Goal: Task Accomplishment & Management: Manage account settings

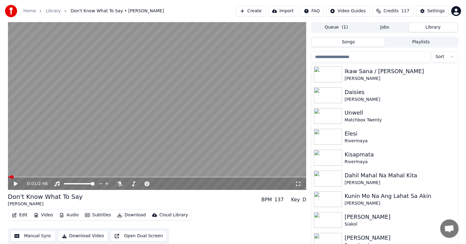
scroll to position [16, 0]
click at [412, 53] on input "search" at bounding box center [370, 56] width 119 height 11
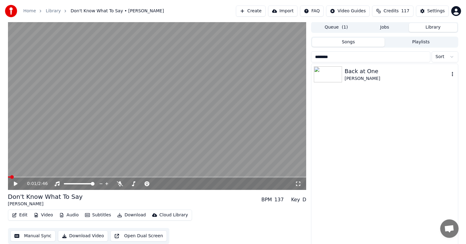
type input "*******"
click at [370, 75] on div "Back at One" at bounding box center [396, 71] width 105 height 9
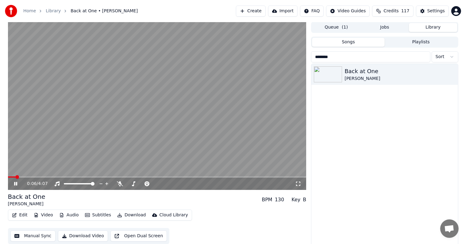
scroll to position [3, 0]
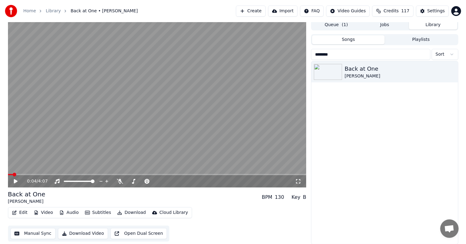
click at [13, 175] on span at bounding box center [10, 174] width 5 height 1
click at [441, 10] on div "Settings" at bounding box center [435, 11] width 17 height 6
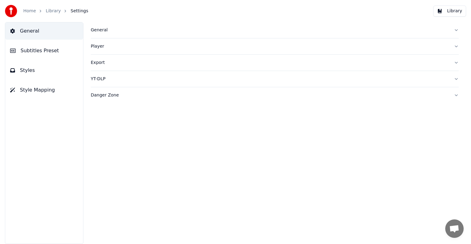
click at [22, 51] on span "Subtitles Preset" at bounding box center [40, 50] width 38 height 7
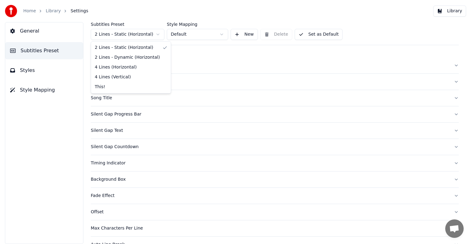
click at [148, 37] on html "Home Library Settings Library General Subtitles Preset Styles Style Mapping Sub…" at bounding box center [235, 122] width 471 height 244
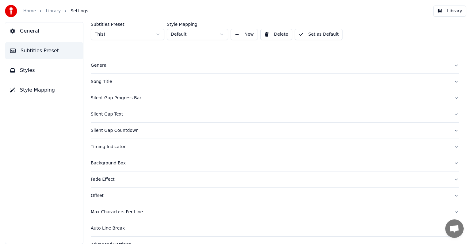
click at [105, 79] on div "Song Title" at bounding box center [270, 82] width 358 height 6
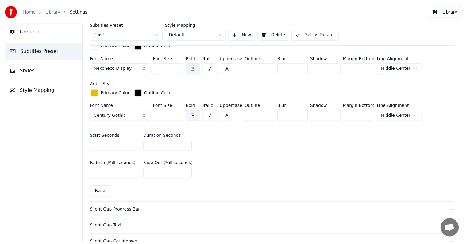
scroll to position [215, 0]
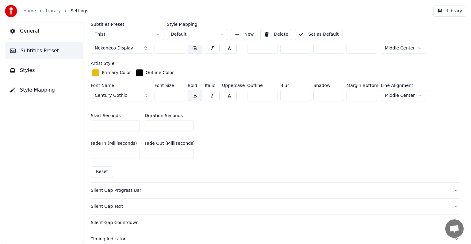
click at [187, 125] on input "*" at bounding box center [169, 125] width 49 height 11
type input "*"
click at [187, 125] on input "*" at bounding box center [169, 125] width 49 height 11
click at [310, 30] on button "Set as Default" at bounding box center [319, 34] width 48 height 11
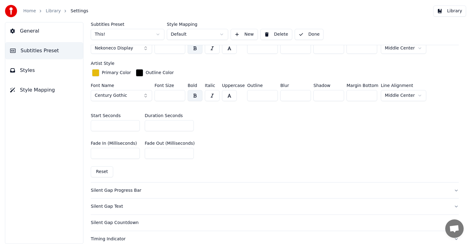
click at [52, 10] on link "Library" at bounding box center [53, 11] width 15 height 6
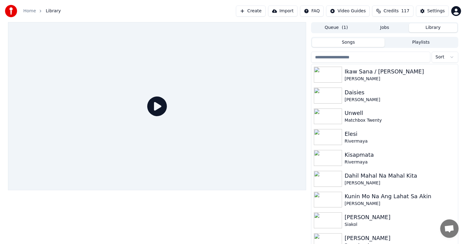
click at [372, 59] on input "search" at bounding box center [370, 57] width 119 height 11
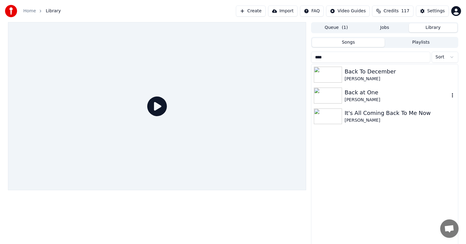
type input "****"
click at [374, 96] on div "Back at One" at bounding box center [396, 92] width 105 height 9
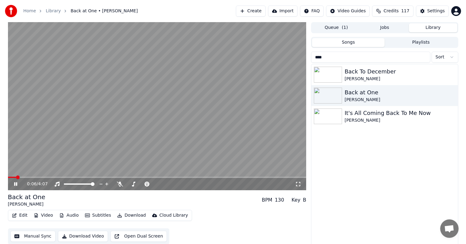
click at [15, 182] on icon at bounding box center [20, 183] width 14 height 5
click at [43, 213] on button "Video" at bounding box center [43, 215] width 24 height 9
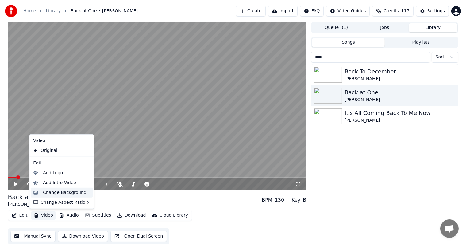
click at [71, 194] on div "Change Background" at bounding box center [65, 192] width 44 height 6
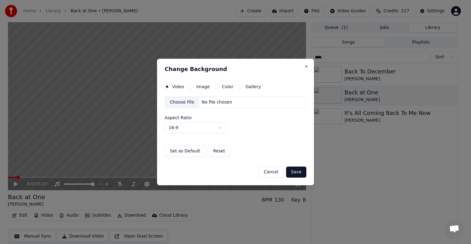
click at [191, 87] on button "Image" at bounding box center [191, 86] width 5 height 5
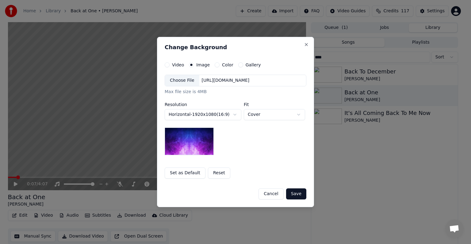
click at [188, 80] on div "Choose File" at bounding box center [182, 80] width 34 height 11
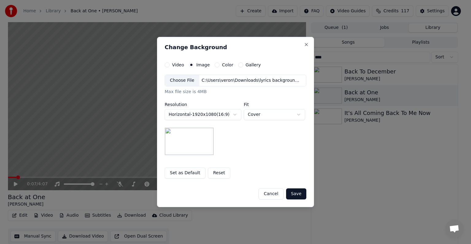
click at [299, 194] on button "Save" at bounding box center [296, 193] width 20 height 11
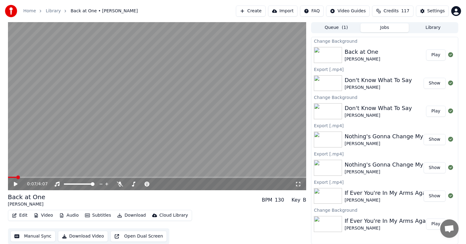
click at [434, 55] on button "Play" at bounding box center [435, 54] width 19 height 11
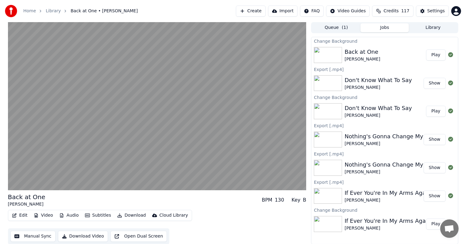
click at [38, 235] on button "Manual Sync" at bounding box center [32, 235] width 45 height 11
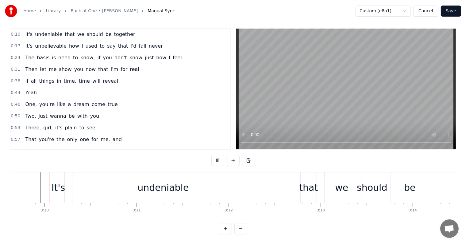
scroll to position [9, 0]
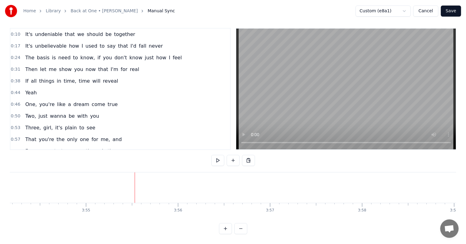
scroll to position [0, 21644]
click at [454, 13] on button "Save" at bounding box center [451, 11] width 20 height 11
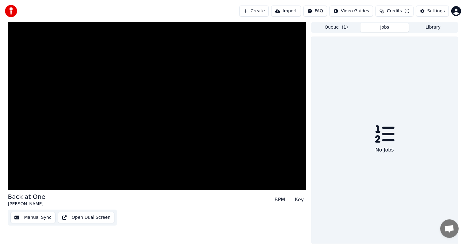
scroll to position [0, 0]
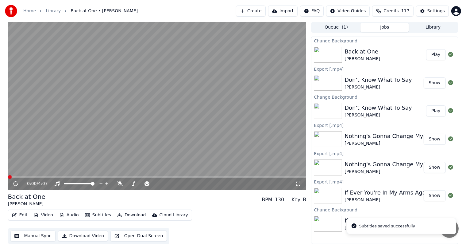
click at [129, 211] on button "Download" at bounding box center [132, 214] width 34 height 9
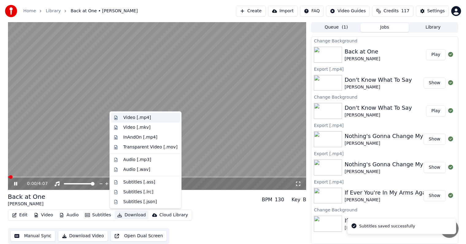
click at [146, 118] on div "Video [.mp4]" at bounding box center [137, 117] width 28 height 6
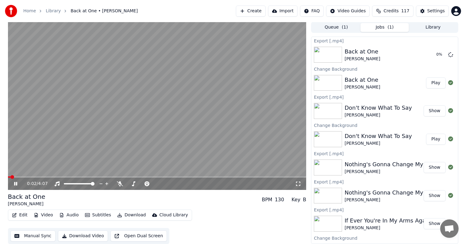
click at [141, 97] on video at bounding box center [157, 106] width 298 height 168
click at [425, 52] on button "Show" at bounding box center [435, 54] width 22 height 11
click at [432, 31] on button "Library" at bounding box center [433, 27] width 48 height 9
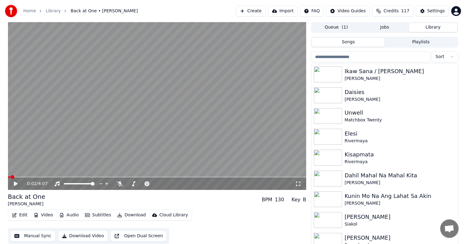
click at [375, 57] on input "search" at bounding box center [370, 56] width 119 height 11
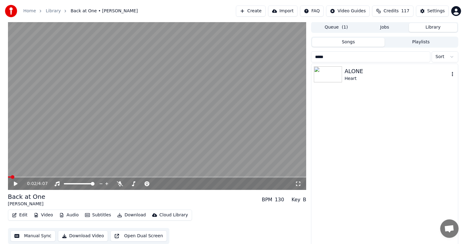
type input "*****"
click at [370, 75] on div "Heart" at bounding box center [396, 78] width 105 height 6
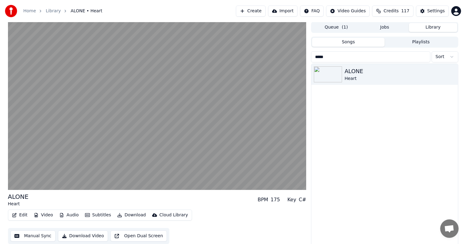
click at [18, 215] on button "Edit" at bounding box center [20, 214] width 21 height 9
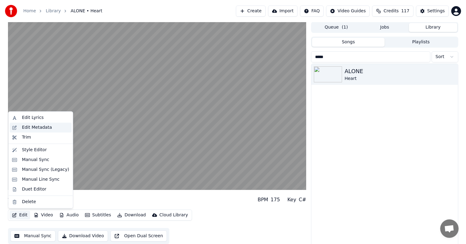
click at [36, 126] on div "Edit Metadata" at bounding box center [37, 127] width 30 height 6
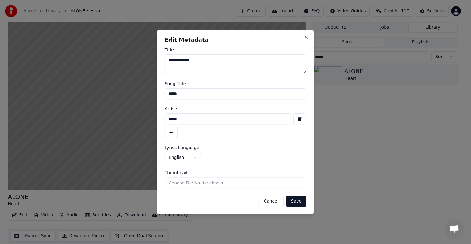
drag, startPoint x: 172, startPoint y: 93, endPoint x: 185, endPoint y: 93, distance: 13.2
click at [185, 93] on input "*****" at bounding box center [236, 93] width 142 height 11
type input "*****"
click at [286, 195] on button "Save" at bounding box center [296, 200] width 20 height 11
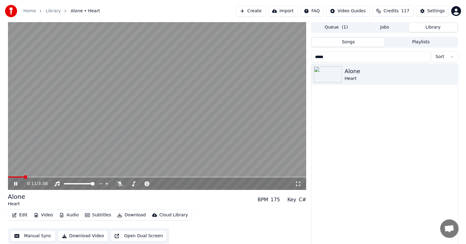
click at [11, 178] on div "0:11 / 3:38" at bounding box center [157, 183] width 298 height 12
click at [11, 177] on span at bounding box center [16, 176] width 17 height 1
click at [438, 8] on div "Settings" at bounding box center [435, 11] width 17 height 6
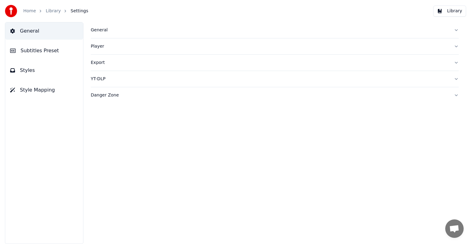
click at [33, 48] on span "Subtitles Preset" at bounding box center [40, 50] width 38 height 7
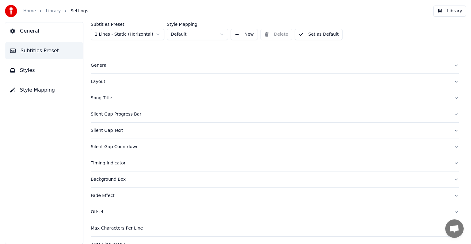
click at [112, 33] on html "Home Library Settings Library General Subtitles Preset Styles Style Mapping Sub…" at bounding box center [235, 122] width 471 height 244
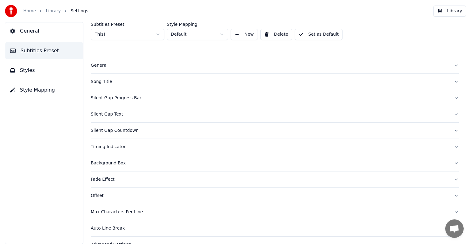
click at [102, 82] on div "Song Title" at bounding box center [270, 82] width 358 height 6
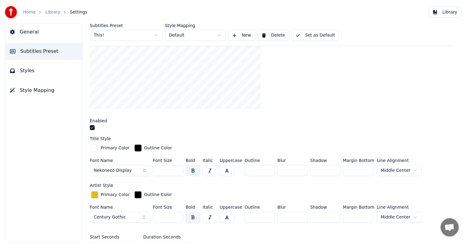
scroll to position [123, 0]
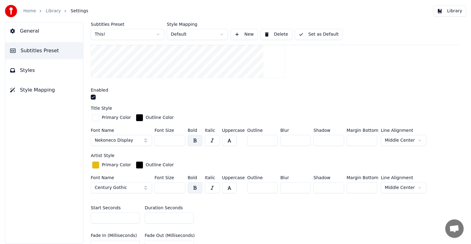
drag, startPoint x: 159, startPoint y: 138, endPoint x: 178, endPoint y: 137, distance: 19.7
click at [178, 137] on input "***" at bounding box center [170, 140] width 31 height 11
type input "***"
click at [320, 36] on button "Set as Default" at bounding box center [319, 34] width 48 height 11
click at [47, 11] on link "Library" at bounding box center [53, 11] width 15 height 6
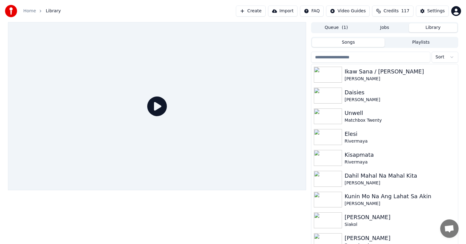
click at [362, 59] on input "search" at bounding box center [370, 57] width 119 height 11
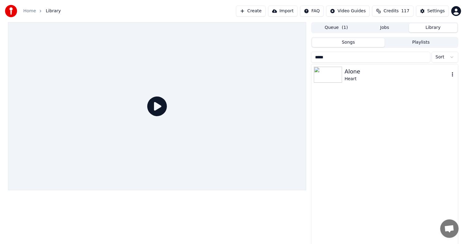
type input "*****"
click at [364, 68] on div "Alone" at bounding box center [396, 71] width 105 height 9
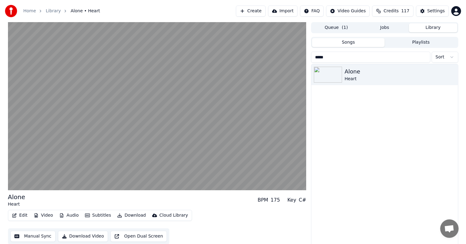
click at [36, 236] on button "Manual Sync" at bounding box center [32, 235] width 45 height 11
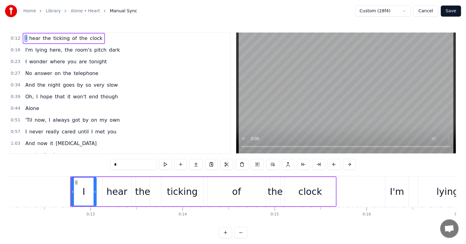
scroll to position [0, 1145]
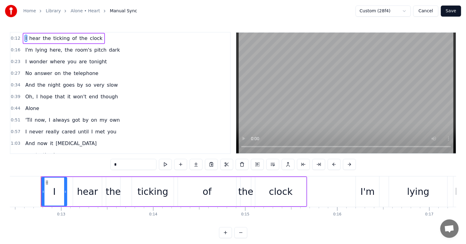
click at [54, 12] on link "Library" at bounding box center [53, 11] width 15 height 6
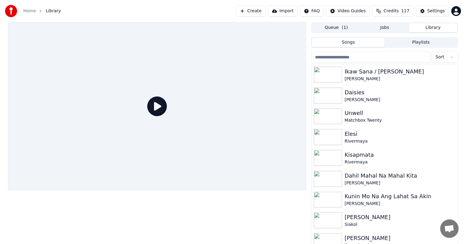
click at [342, 56] on input "search" at bounding box center [370, 57] width 119 height 11
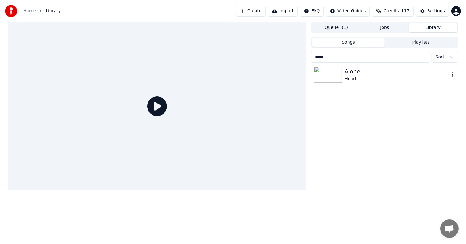
type input "*****"
click at [363, 74] on div "Alone" at bounding box center [396, 71] width 105 height 9
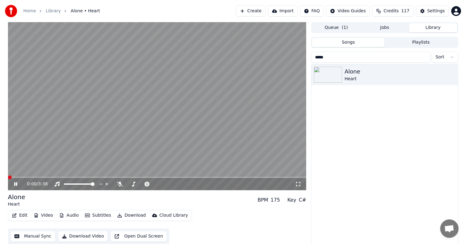
click at [45, 213] on button "Video" at bounding box center [43, 215] width 24 height 9
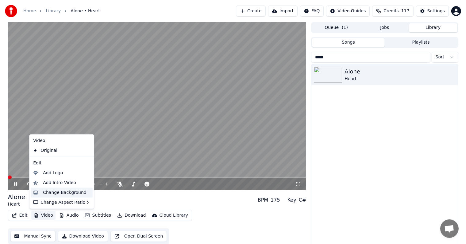
click at [53, 195] on div "Change Background" at bounding box center [65, 192] width 44 height 6
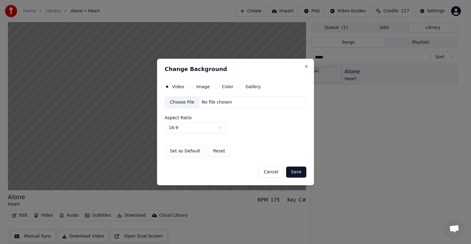
click at [190, 87] on button "Image" at bounding box center [191, 86] width 5 height 5
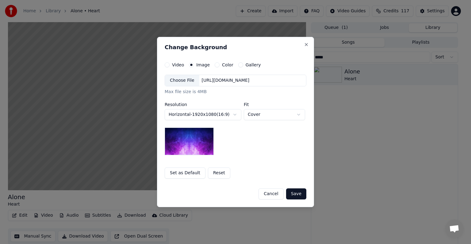
click at [186, 82] on div "Choose File" at bounding box center [182, 80] width 34 height 11
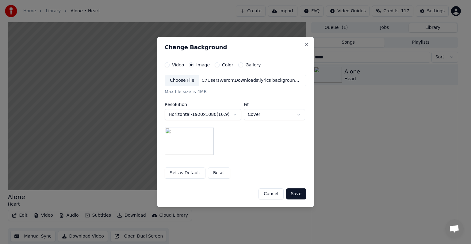
click at [298, 194] on button "Save" at bounding box center [296, 193] width 20 height 11
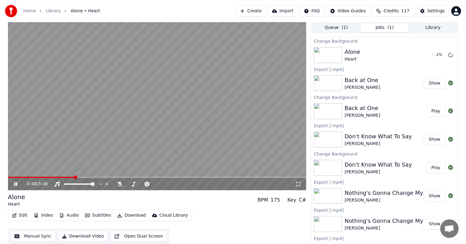
click at [17, 184] on icon at bounding box center [15, 184] width 3 height 4
click at [429, 58] on button "Play" at bounding box center [435, 54] width 19 height 11
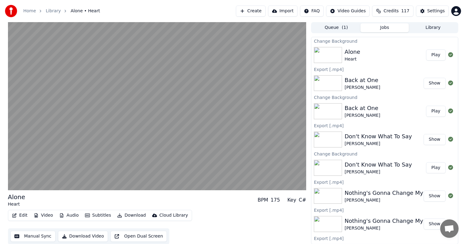
click at [31, 235] on button "Manual Sync" at bounding box center [32, 235] width 45 height 11
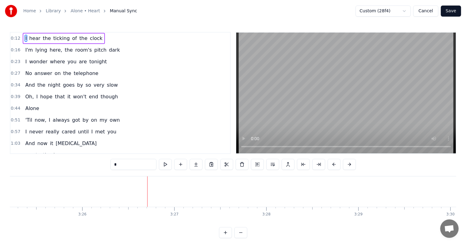
scroll to position [0, 18992]
click at [452, 11] on button "Save" at bounding box center [451, 11] width 20 height 11
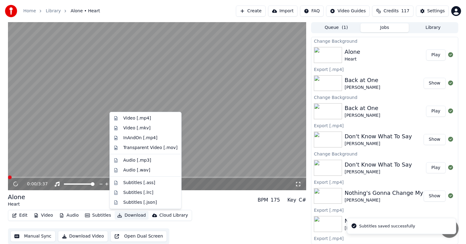
click at [135, 215] on button "Download" at bounding box center [132, 215] width 34 height 9
click at [144, 118] on div "Video [.mp4]" at bounding box center [137, 118] width 28 height 6
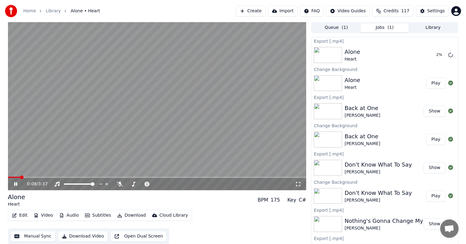
click at [16, 183] on icon at bounding box center [15, 184] width 3 height 4
click at [441, 28] on button "Library" at bounding box center [433, 27] width 48 height 9
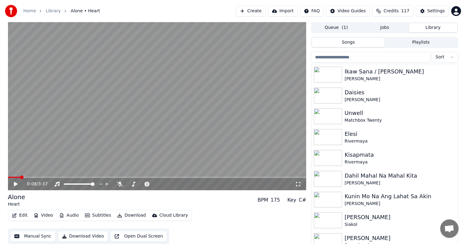
click at [372, 57] on input "search" at bounding box center [370, 57] width 119 height 11
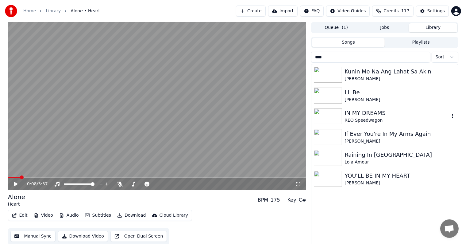
type input "****"
click at [385, 118] on div "REO Speedwagon" at bounding box center [396, 120] width 105 height 6
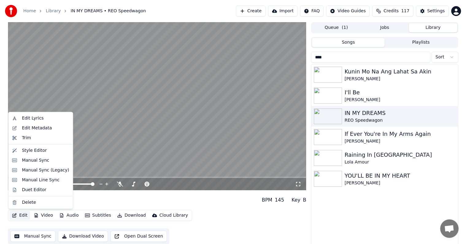
click at [22, 215] on button "Edit" at bounding box center [20, 215] width 21 height 9
click at [32, 129] on div "Edit Metadata" at bounding box center [37, 128] width 30 height 6
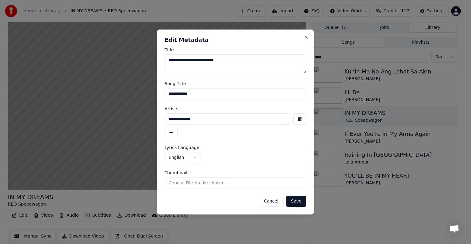
drag, startPoint x: 171, startPoint y: 94, endPoint x: 225, endPoint y: 92, distance: 54.7
click at [228, 95] on input "**********" at bounding box center [236, 93] width 142 height 11
type input "**********"
click at [286, 195] on button "Save" at bounding box center [296, 200] width 20 height 11
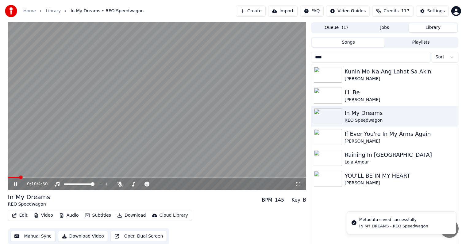
click at [13, 176] on video at bounding box center [157, 106] width 298 height 168
click at [12, 178] on span at bounding box center [10, 176] width 4 height 1
click at [10, 181] on div "0:04 / 4:30" at bounding box center [157, 184] width 294 height 6
click at [14, 185] on icon at bounding box center [16, 184] width 4 height 4
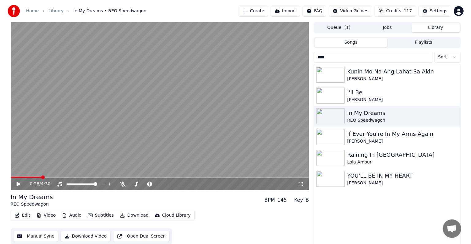
scroll to position [3, 0]
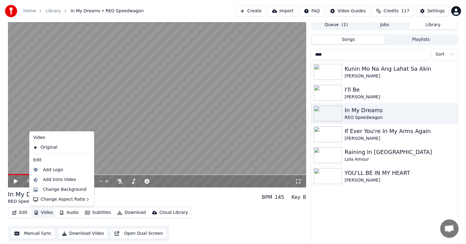
click at [49, 212] on button "Video" at bounding box center [43, 212] width 24 height 9
click at [58, 188] on div "Change Background" at bounding box center [65, 189] width 44 height 6
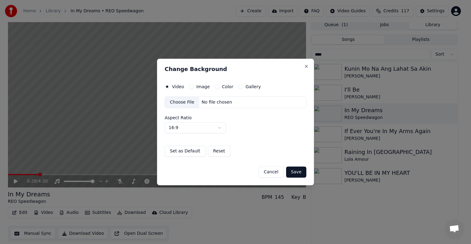
click at [189, 88] on button "Image" at bounding box center [191, 86] width 5 height 5
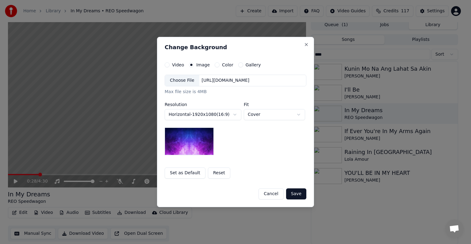
click at [182, 82] on div "Choose File" at bounding box center [182, 80] width 34 height 11
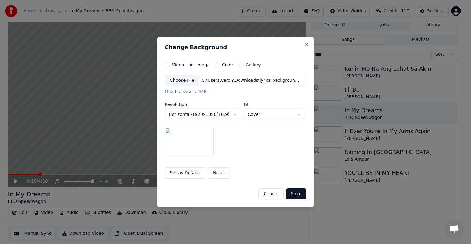
click at [297, 191] on button "Save" at bounding box center [296, 193] width 20 height 11
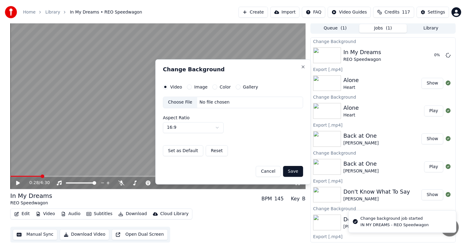
scroll to position [0, 0]
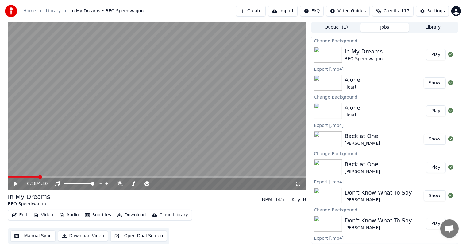
click at [434, 55] on button "Play" at bounding box center [435, 54] width 19 height 11
click at [158, 104] on video at bounding box center [157, 106] width 298 height 168
